Goal: Navigation & Orientation: Understand site structure

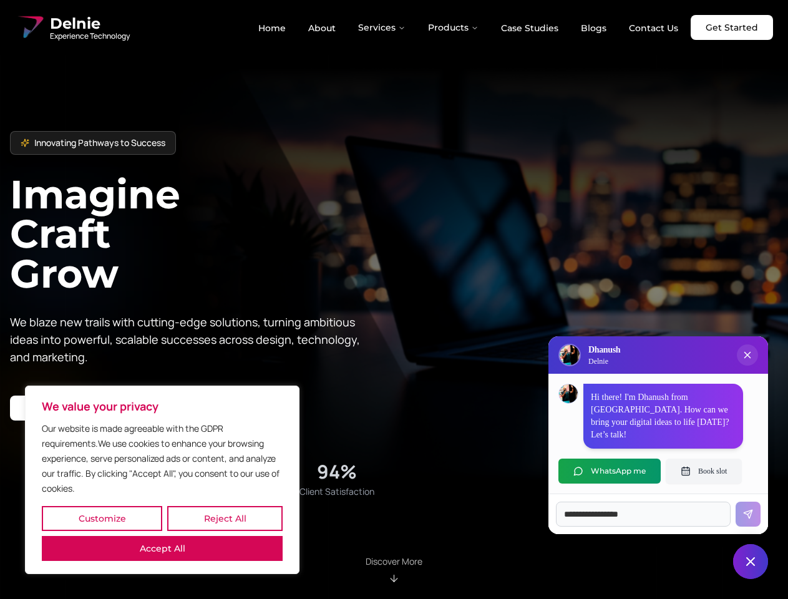
click at [102, 518] on button "Customize" at bounding box center [102, 518] width 120 height 25
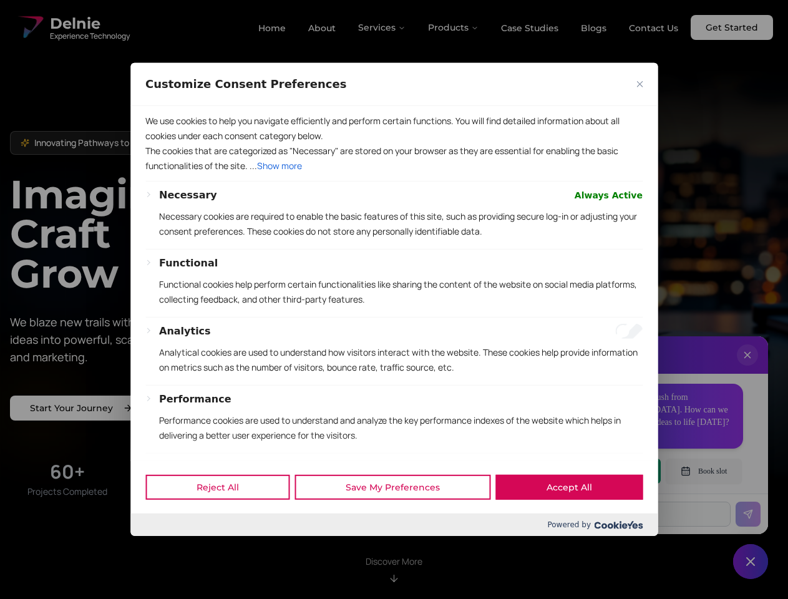
click at [162, 548] on div at bounding box center [394, 299] width 788 height 599
click at [394, 299] on p "Functional cookies help perform certain functionalities like sharing the conten…" at bounding box center [400, 292] width 483 height 30
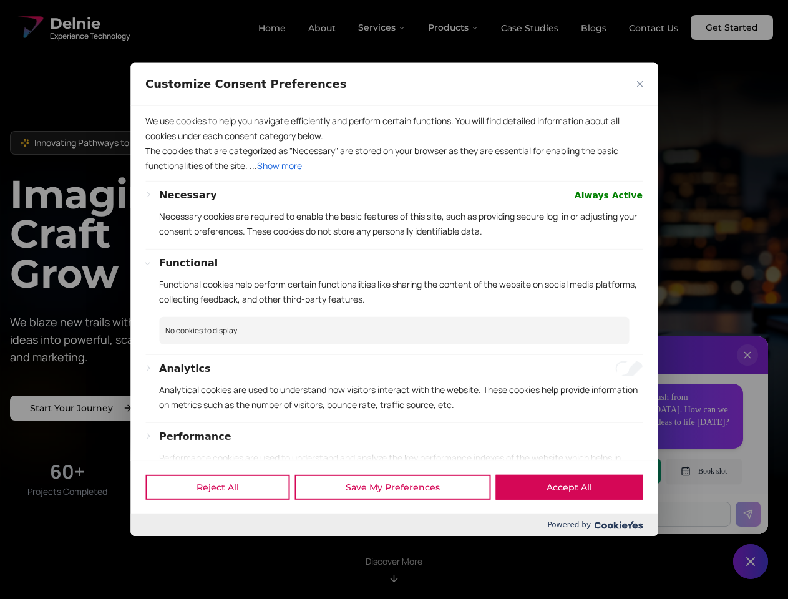
click at [382, 27] on div at bounding box center [394, 299] width 788 height 599
click at [453, 27] on div at bounding box center [394, 299] width 788 height 599
click at [747, 367] on div at bounding box center [394, 299] width 788 height 599
click at [609, 471] on div "Reject All Save My Preferences Accept All" at bounding box center [393, 486] width 527 height 53
click at [704, 471] on div at bounding box center [394, 299] width 788 height 599
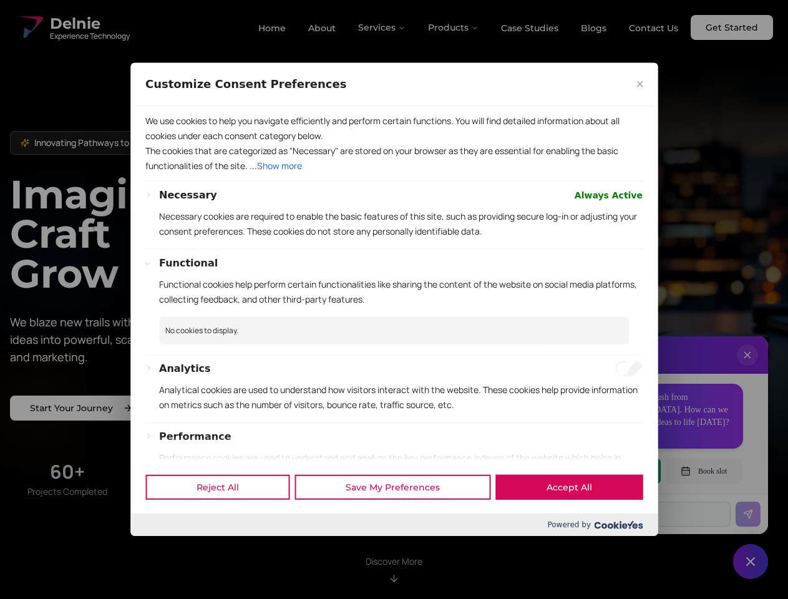
click at [750, 561] on div at bounding box center [394, 299] width 788 height 599
